Goal: Book appointment/travel/reservation

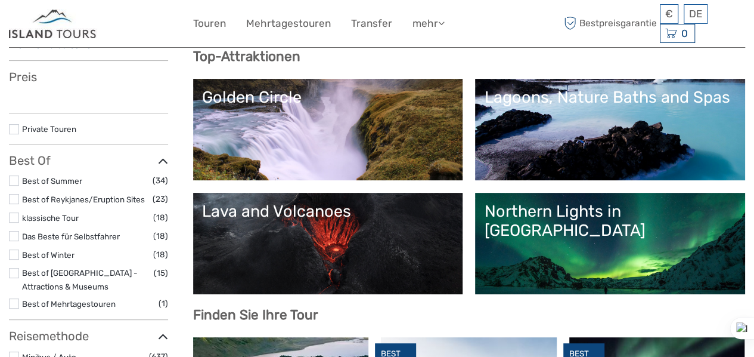
click at [484, 107] on div "Lagoons, Nature Baths and Spas" at bounding box center [610, 97] width 252 height 19
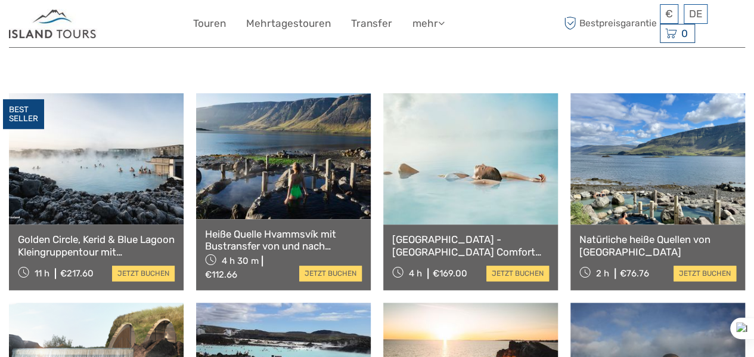
scroll to position [298, 0]
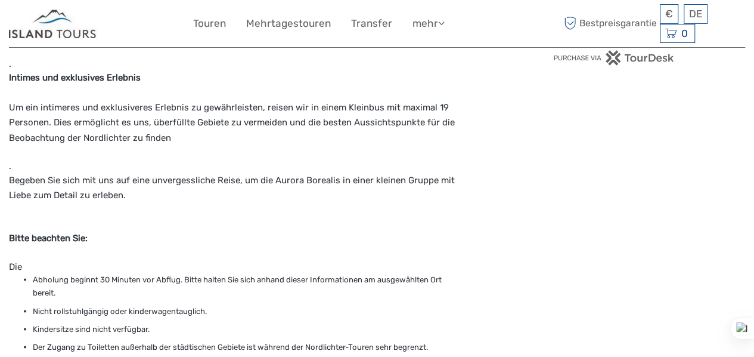
scroll to position [894, 0]
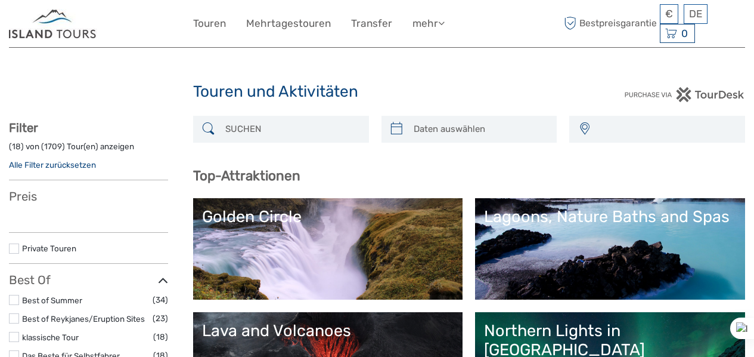
select select
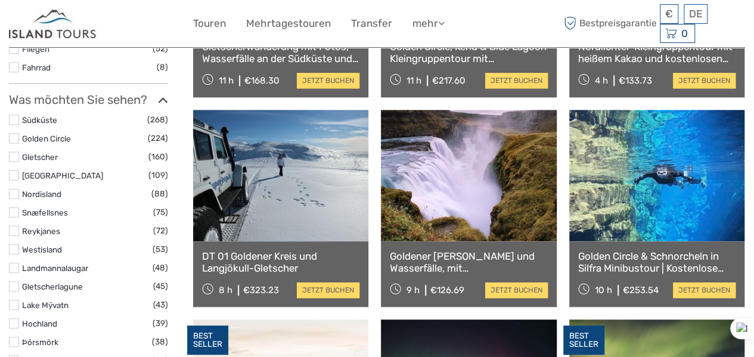
select select
